Goal: Task Accomplishment & Management: Complete application form

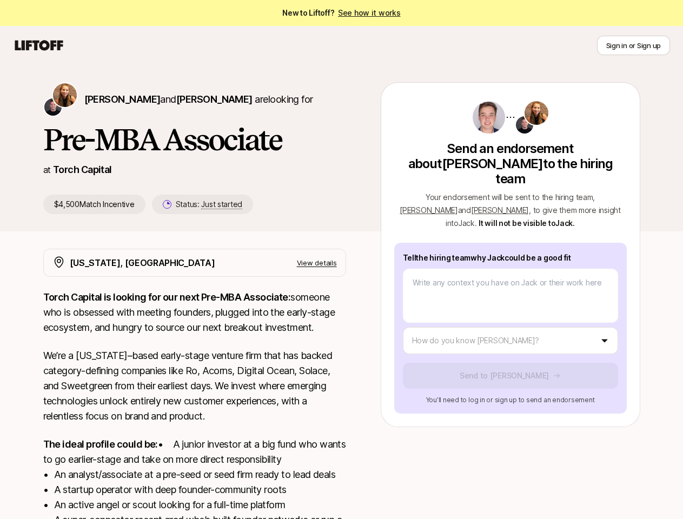
click at [39, 45] on icon at bounding box center [39, 45] width 52 height 15
click at [633, 45] on button "Sign in or Sign up" at bounding box center [633, 45] width 73 height 19
type textarea "x"
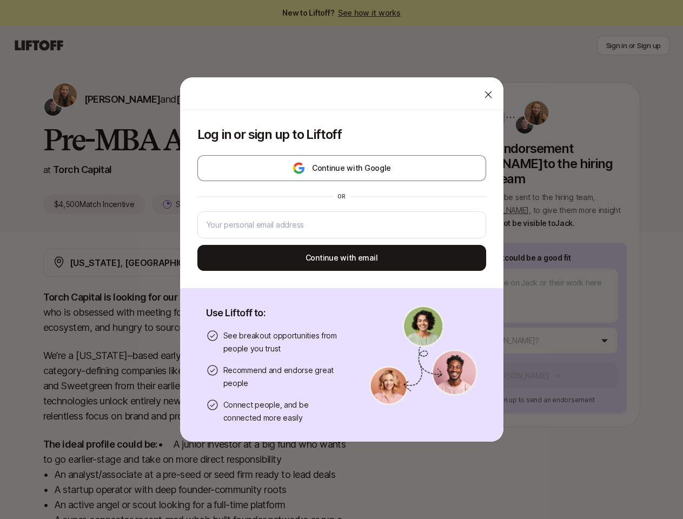
click at [98, 99] on div "Log in or sign up to Liftoff Continue with Google or Continue with email Use Li…" at bounding box center [341, 259] width 683 height 365
click at [187, 99] on div at bounding box center [341, 93] width 323 height 32
click at [191, 204] on div "Log in or sign up to Liftoff Continue with Google or Continue with email" at bounding box center [341, 199] width 323 height 178
click at [601, 182] on div "Log in or sign up to Liftoff Continue with Google or Continue with email Use Li…" at bounding box center [341, 259] width 683 height 365
click at [443, 195] on div "or" at bounding box center [341, 196] width 289 height 17
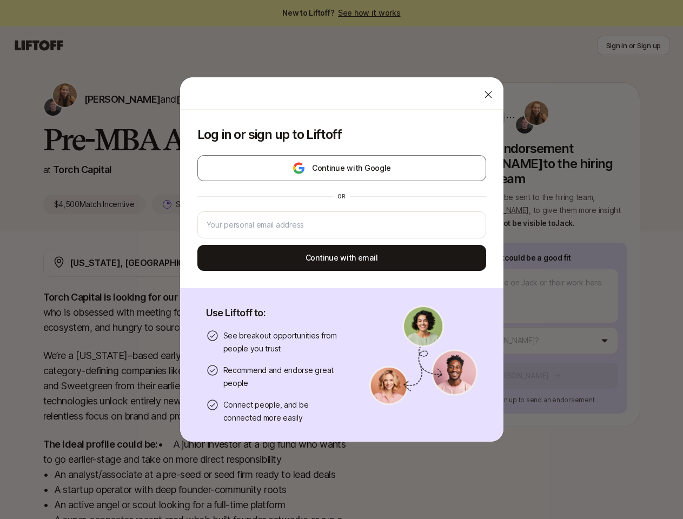
click at [523, 325] on div "Log in or sign up to Liftoff Continue with Google or Continue with email Use Li…" at bounding box center [341, 259] width 683 height 365
click at [330, 263] on button "Continue with email" at bounding box center [341, 258] width 289 height 26
